Goal: Information Seeking & Learning: Learn about a topic

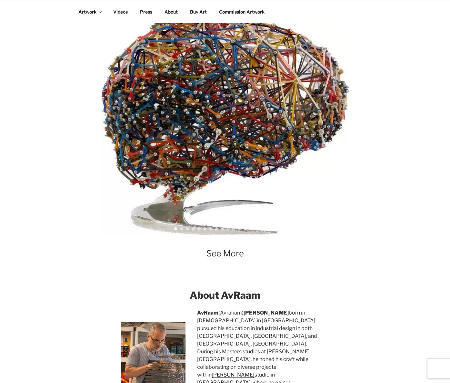
scroll to position [377, 0]
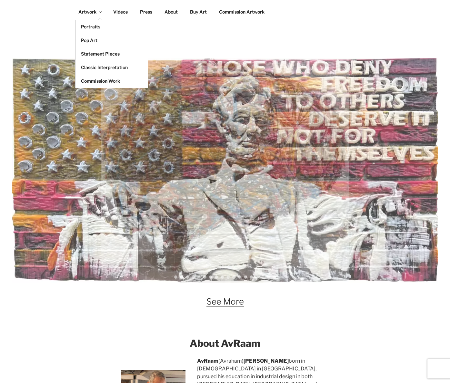
click at [87, 13] on link "Artwork" at bounding box center [90, 12] width 34 height 16
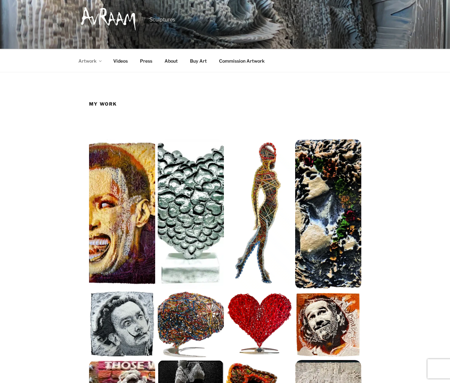
scroll to position [10, 0]
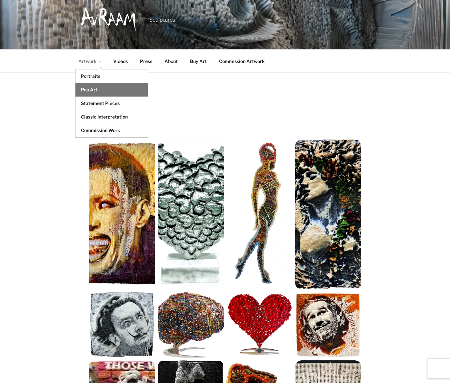
click at [93, 89] on link "Pop Art" at bounding box center [112, 90] width 72 height 14
click at [92, 89] on link "Pop Art" at bounding box center [112, 90] width 72 height 14
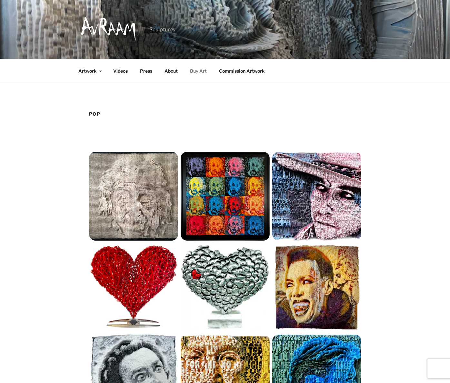
click at [195, 69] on link "Buy Art" at bounding box center [199, 71] width 28 height 16
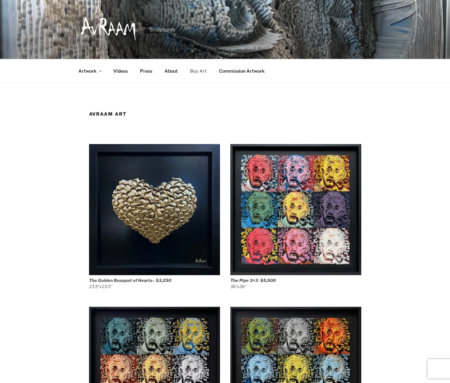
click at [295, 228] on img at bounding box center [295, 209] width 131 height 131
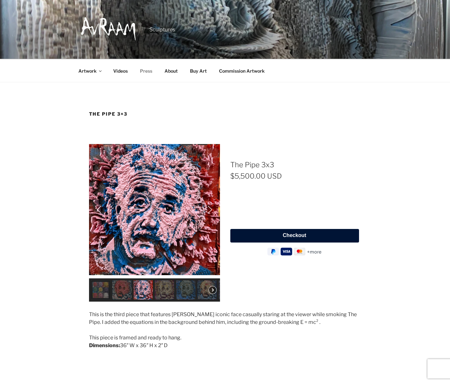
click at [147, 71] on link "Press" at bounding box center [147, 71] width 24 height 16
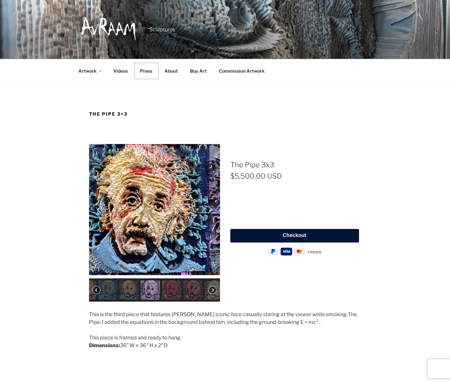
scroll to position [0, 84]
